Goal: Information Seeking & Learning: Learn about a topic

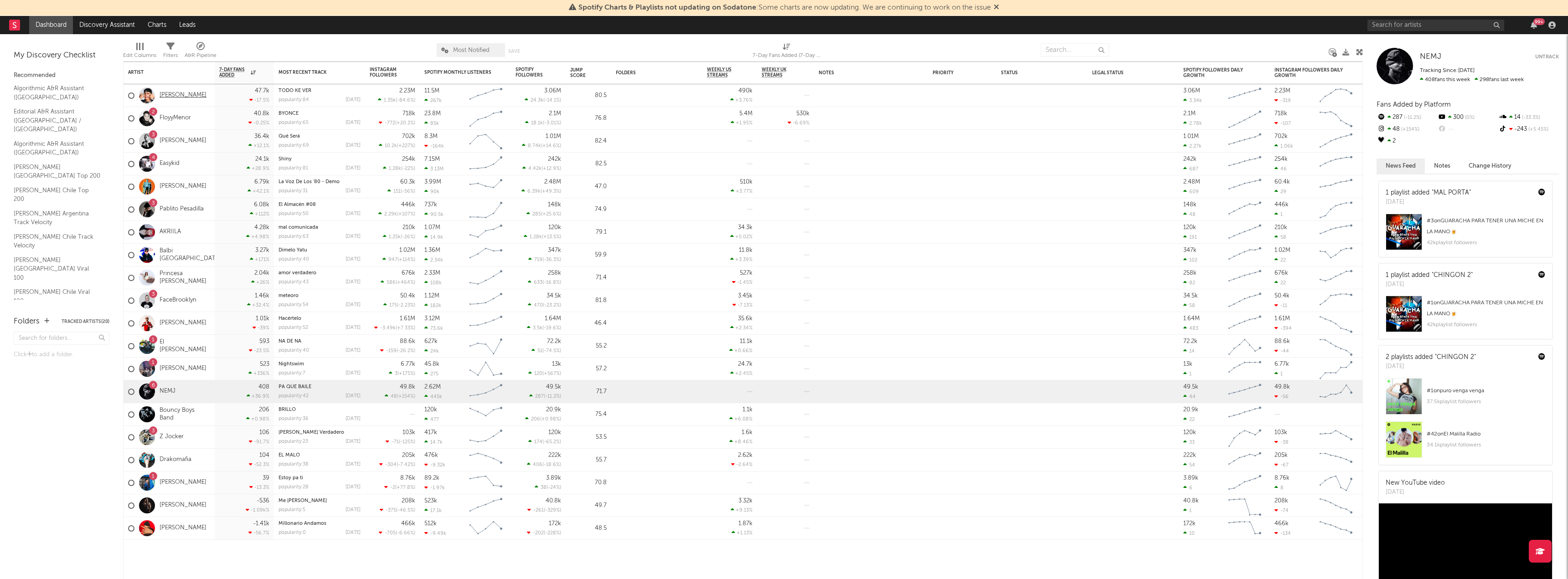
click at [173, 94] on link "[PERSON_NAME]" at bounding box center [183, 95] width 47 height 8
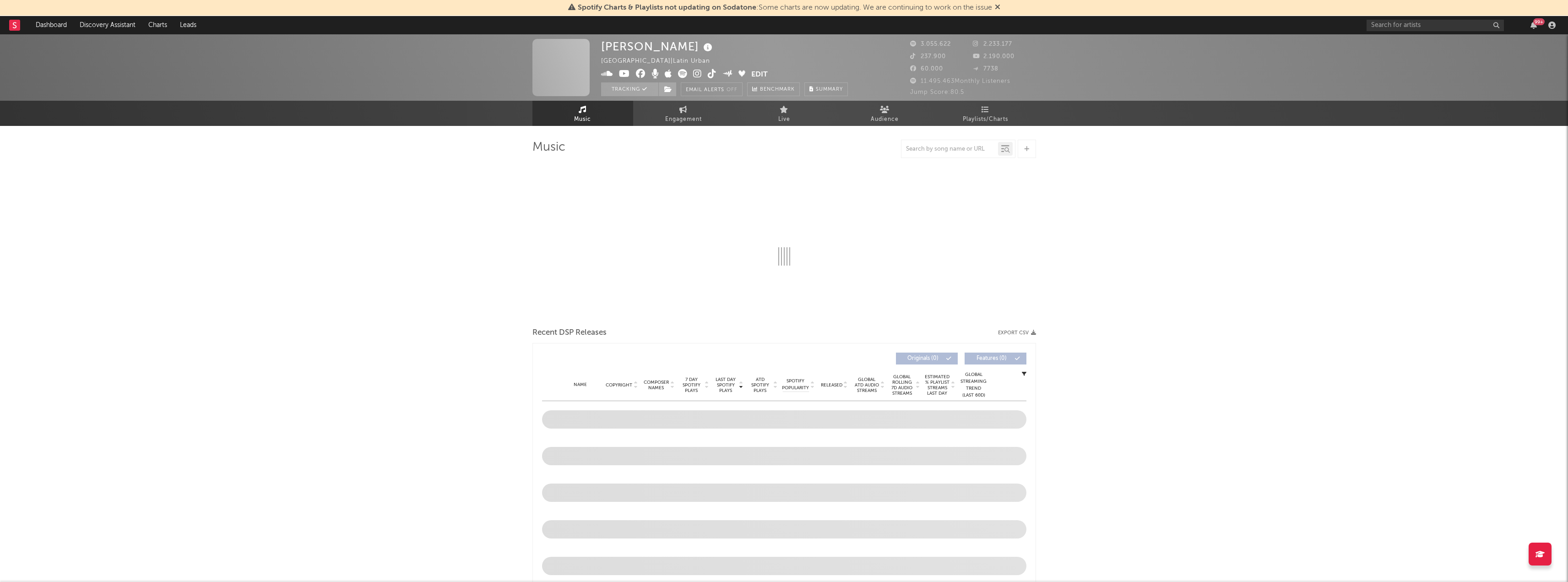
select select "6m"
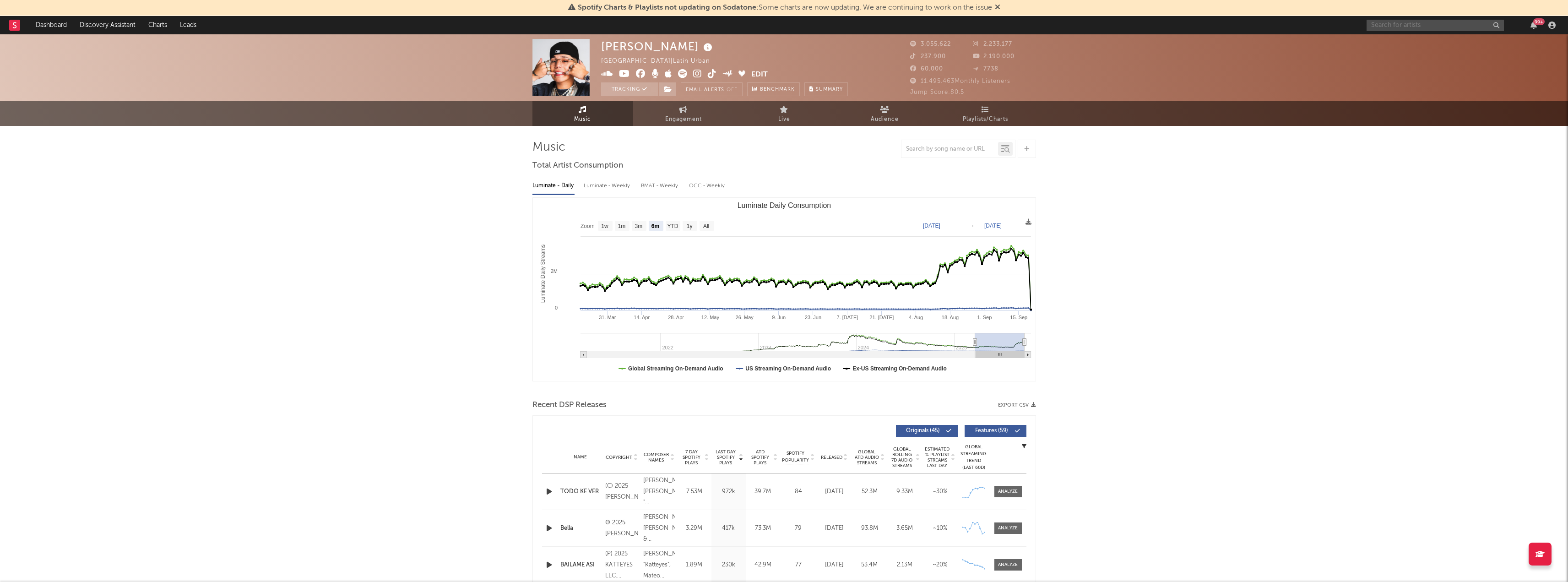
click at [1441, 24] on input "text" at bounding box center [1435, 25] width 138 height 12
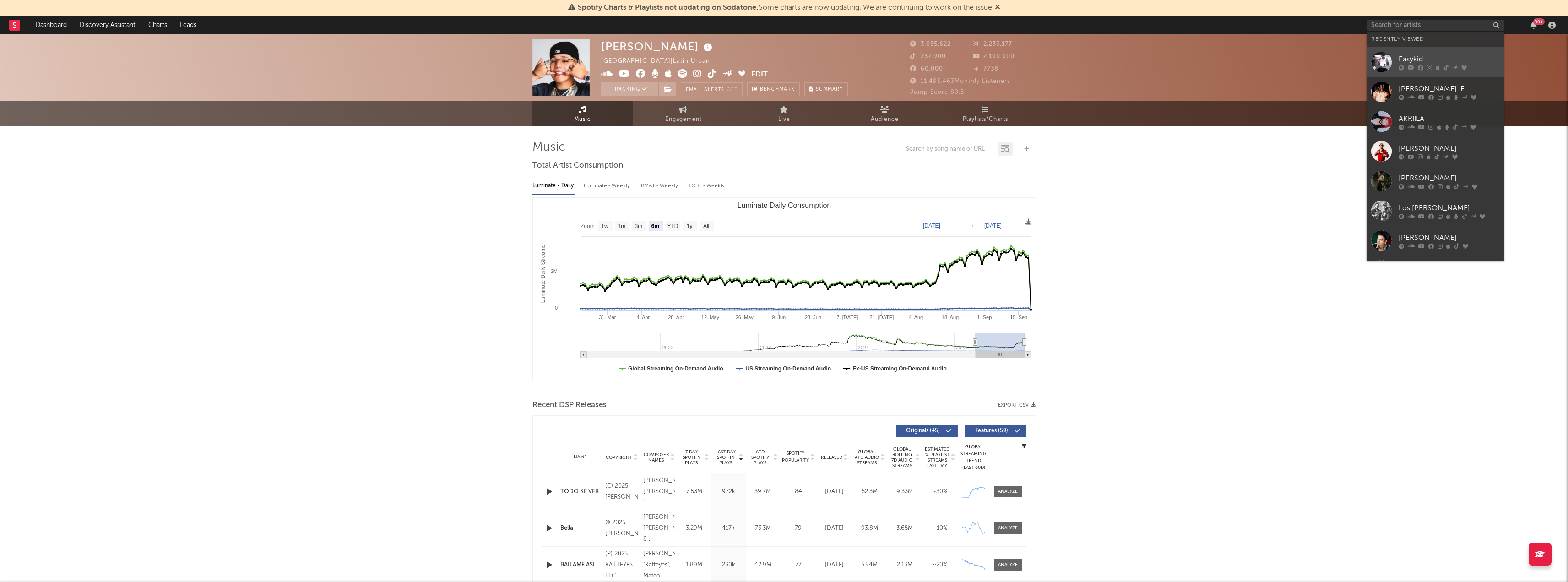
click at [1384, 59] on div at bounding box center [1382, 62] width 21 height 21
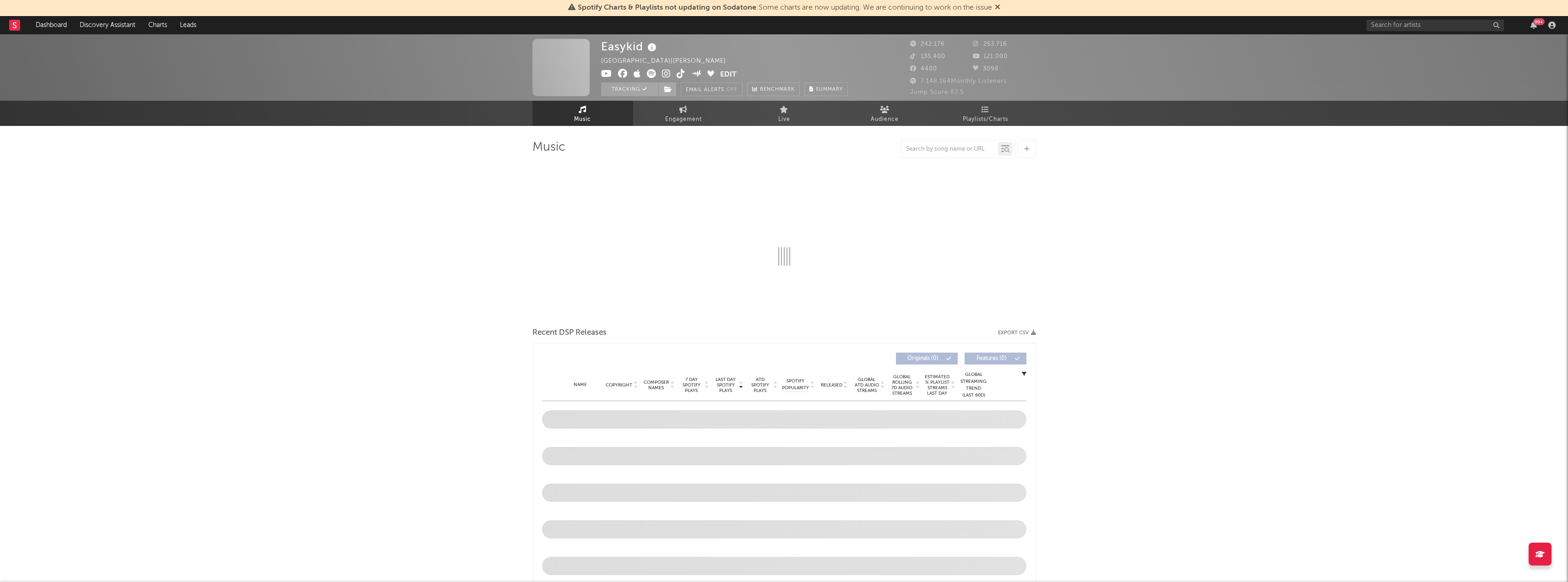
select select "6m"
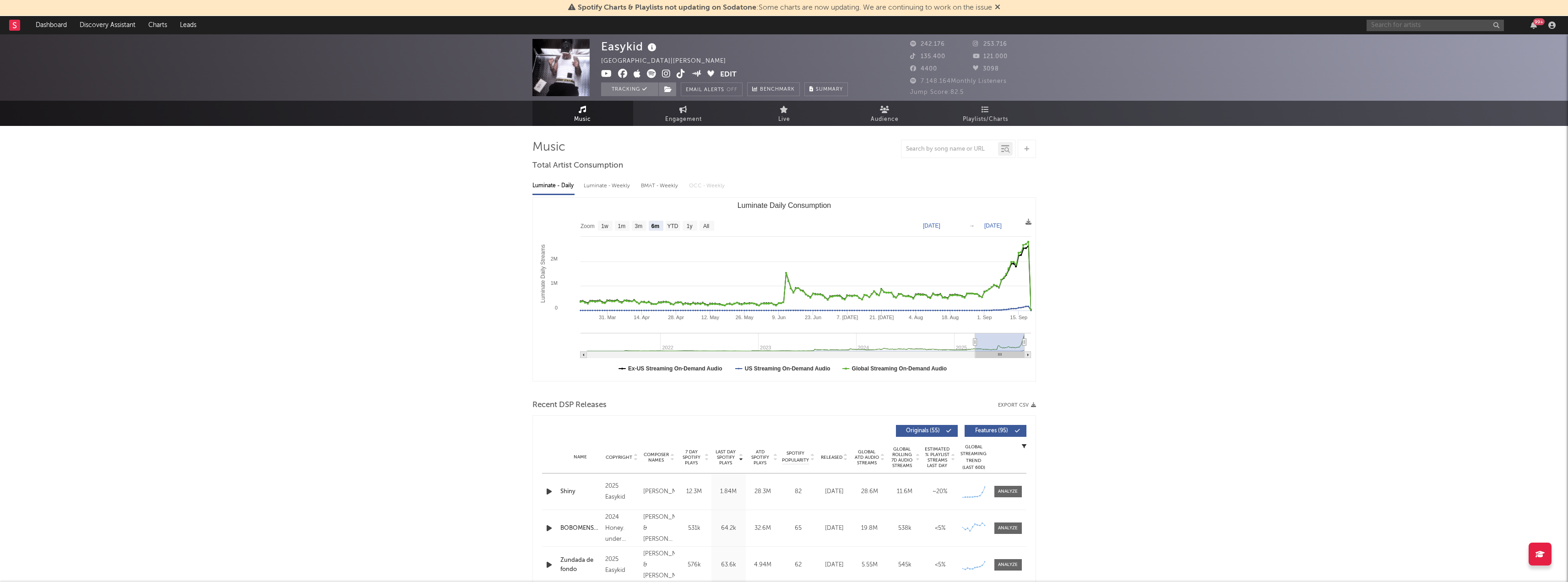
click at [1405, 21] on input "text" at bounding box center [1435, 25] width 138 height 12
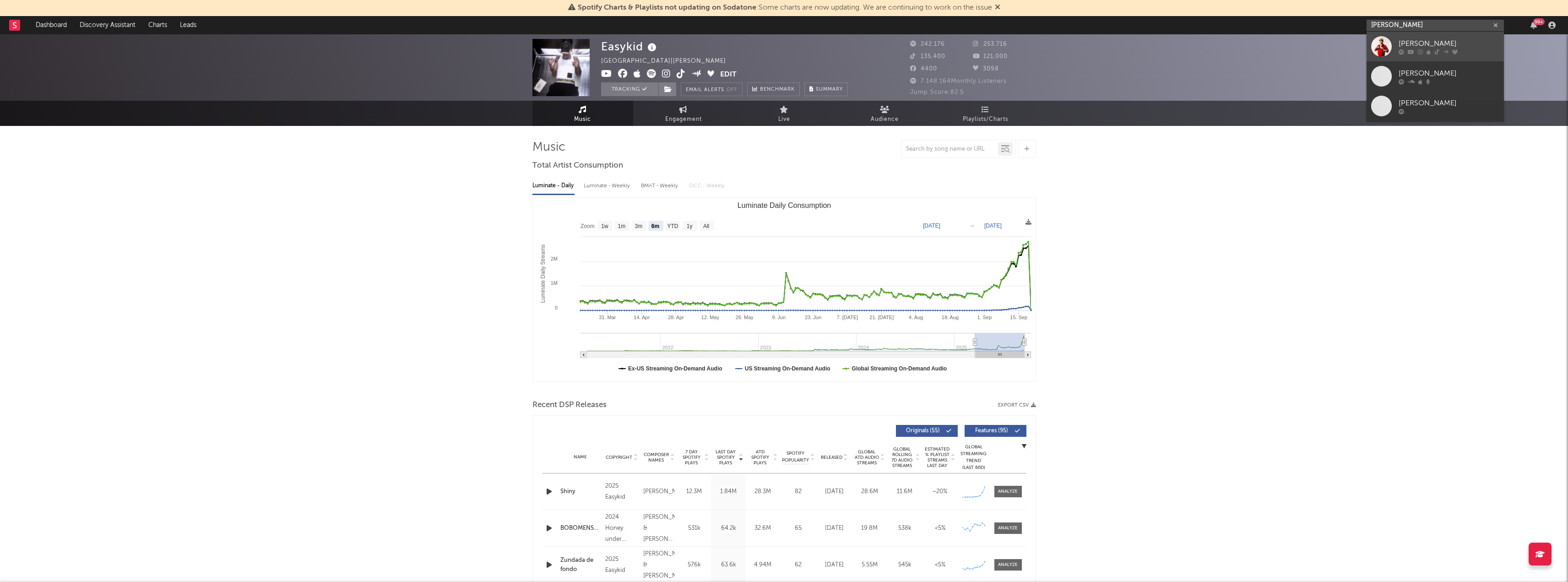
type input "[PERSON_NAME]"
click at [1381, 44] on div at bounding box center [1382, 46] width 21 height 21
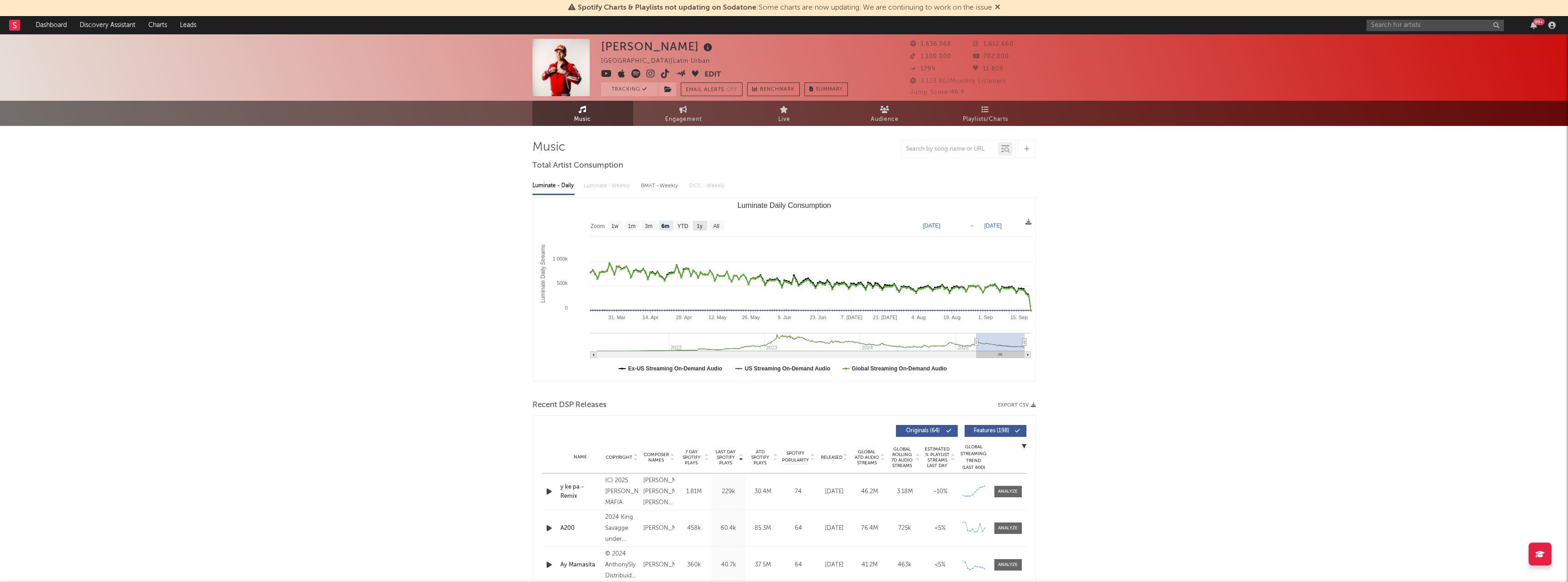
click at [699, 226] on text "1y" at bounding box center [699, 226] width 6 height 6
select select "1y"
type input "[DATE]"
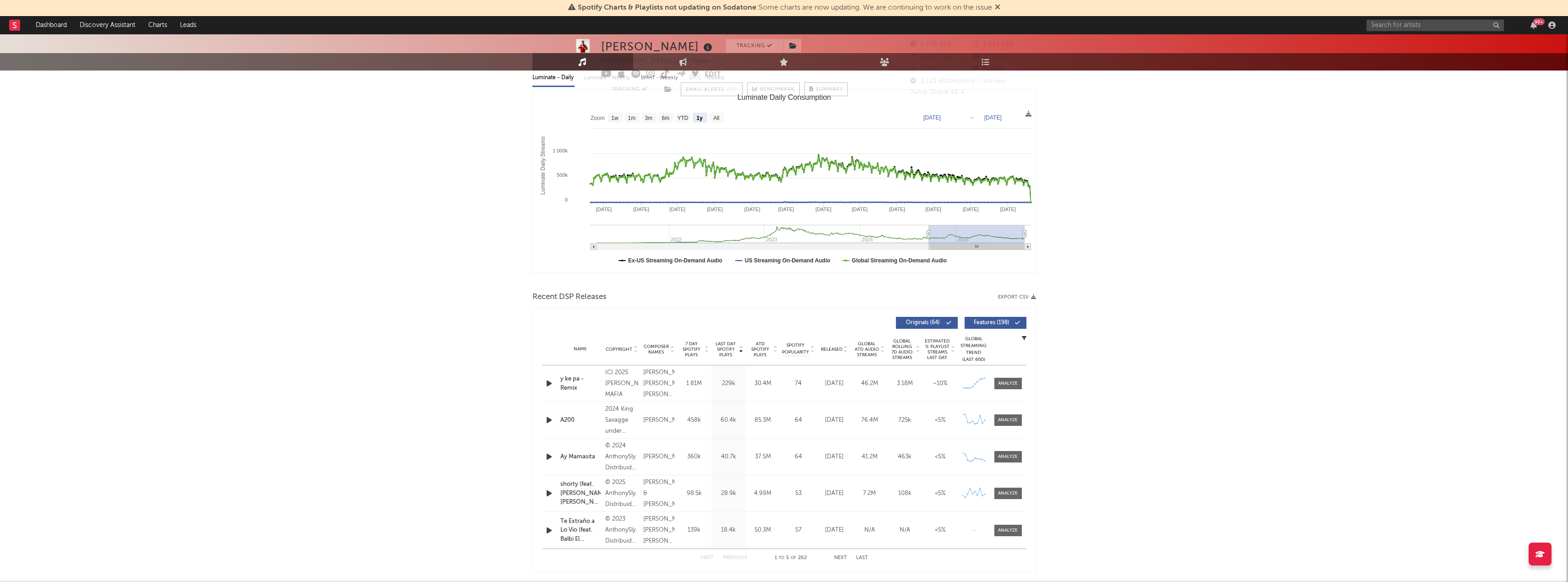
scroll to position [138, 0]
